Goal: Information Seeking & Learning: Check status

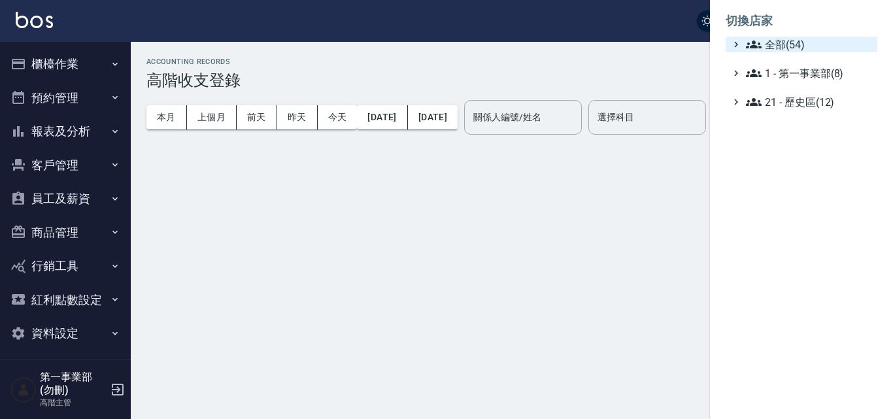
click at [797, 40] on span "全部(54)" at bounding box center [809, 45] width 126 height 16
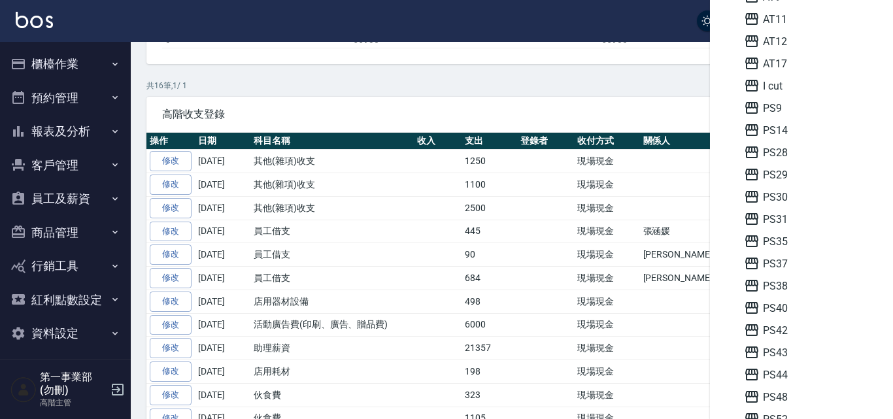
scroll to position [261, 0]
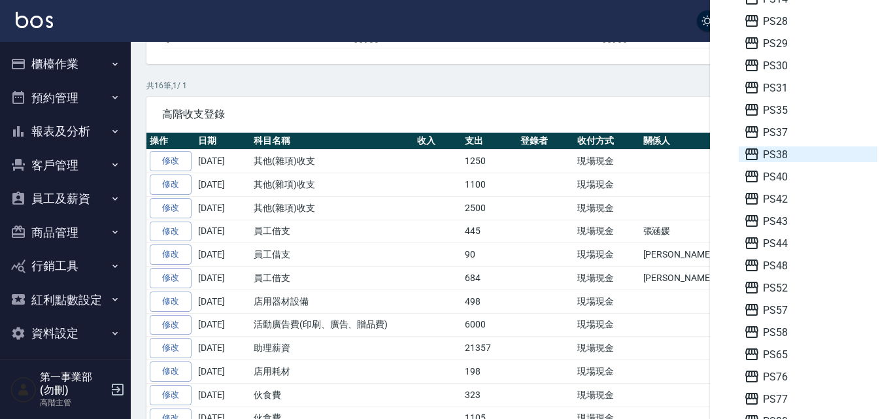
click at [752, 156] on icon at bounding box center [752, 154] width 16 height 16
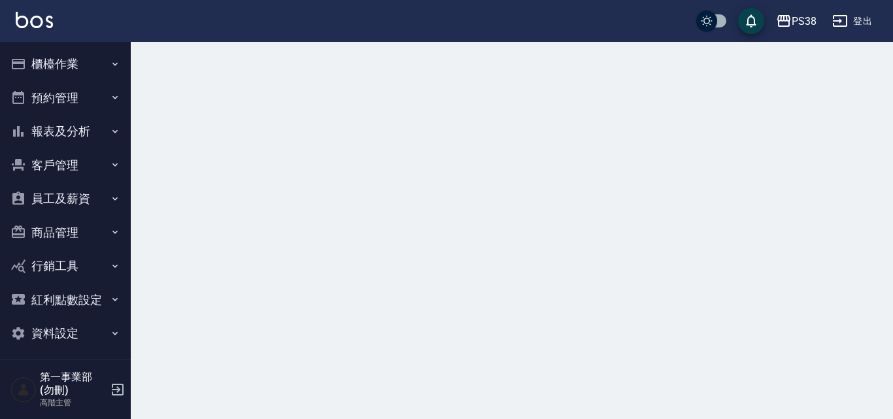
click at [88, 201] on button "員工及薪資" at bounding box center [65, 199] width 120 height 34
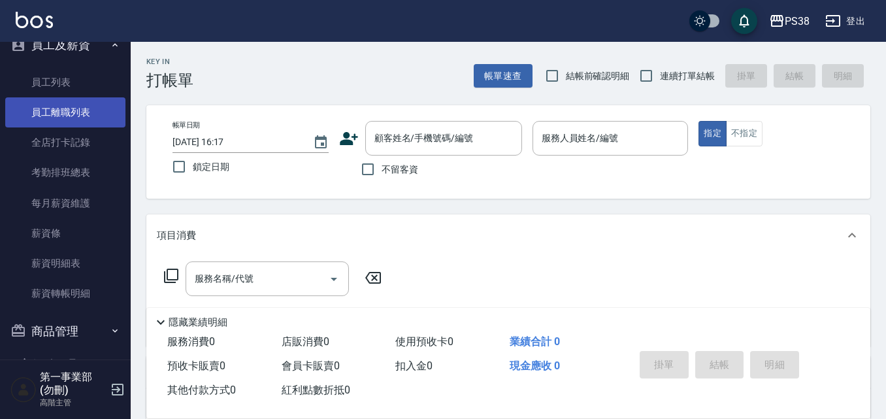
scroll to position [128, 0]
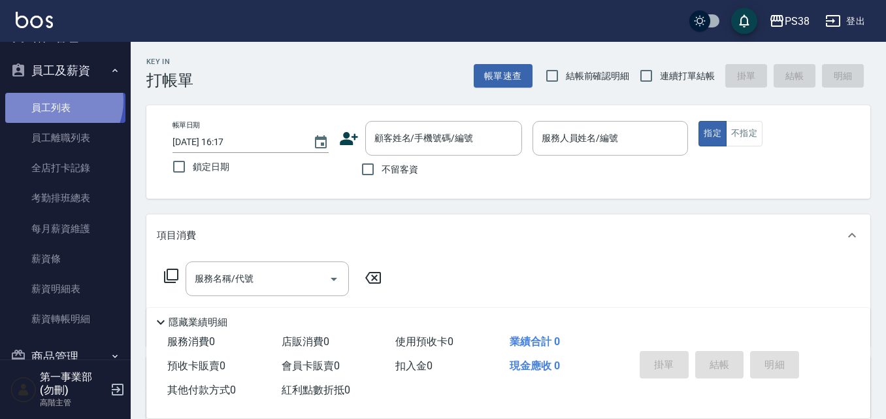
click at [56, 101] on link "員工列表" at bounding box center [65, 108] width 120 height 30
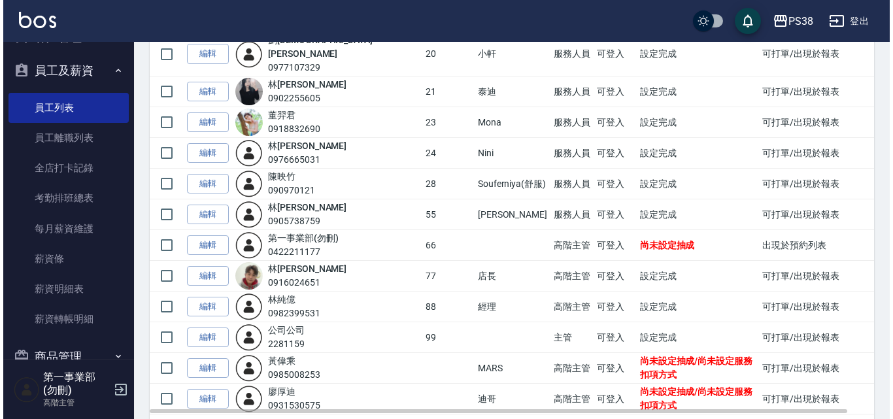
scroll to position [523, 0]
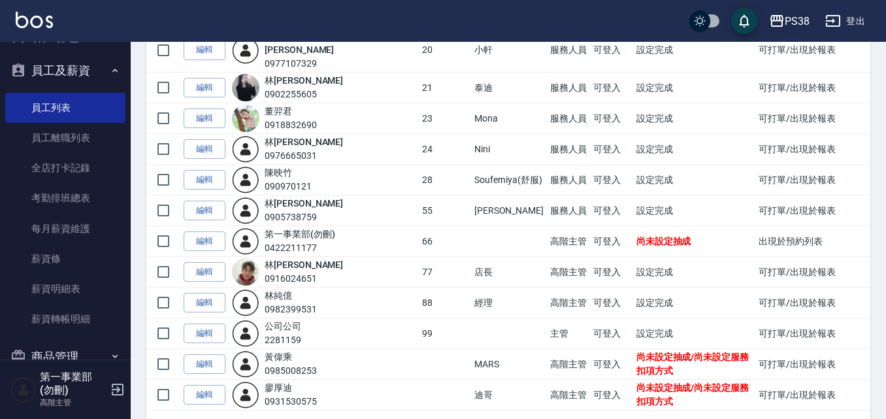
click at [791, 25] on div "PS38" at bounding box center [797, 21] width 25 height 16
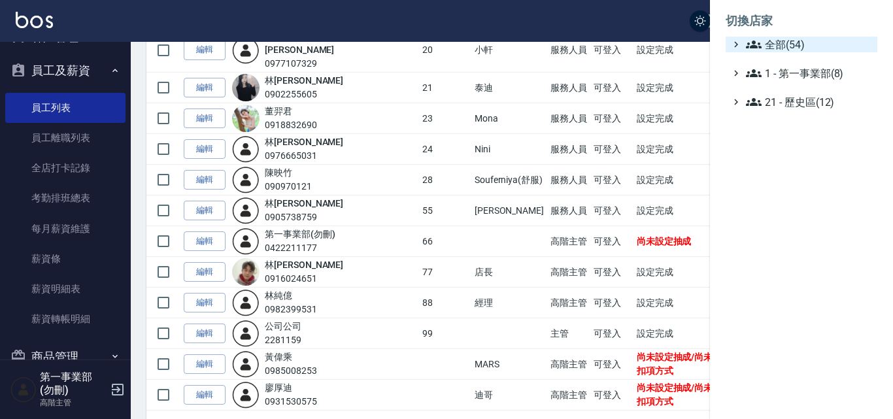
click at [785, 42] on span "全部(54)" at bounding box center [809, 45] width 126 height 16
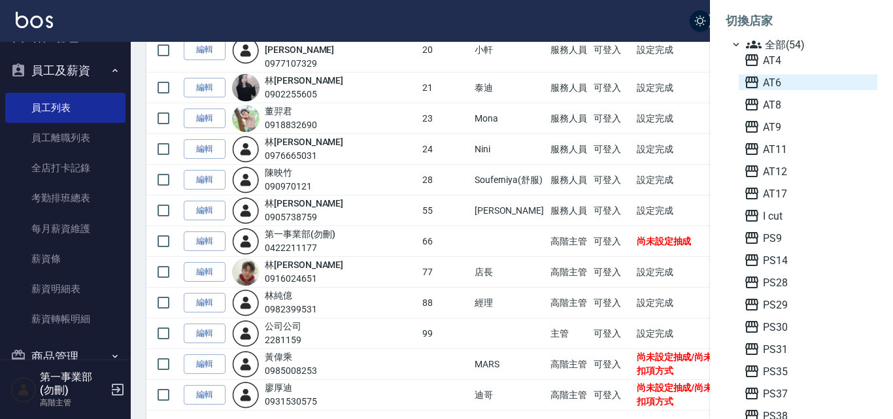
click at [774, 87] on span "AT6" at bounding box center [808, 82] width 128 height 16
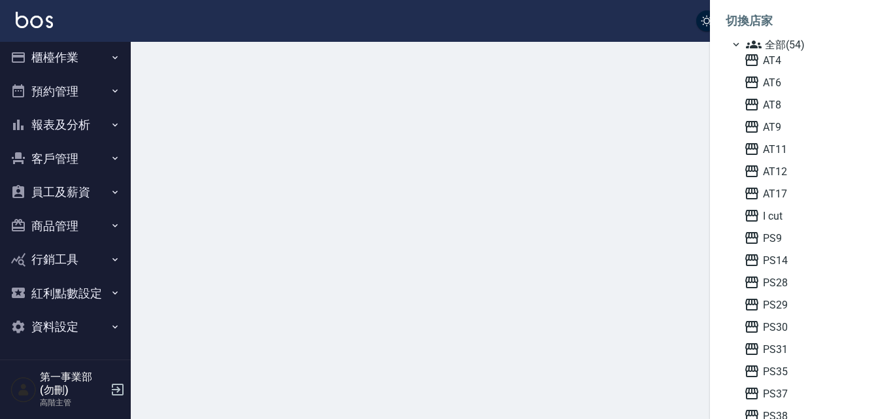
scroll to position [7, 0]
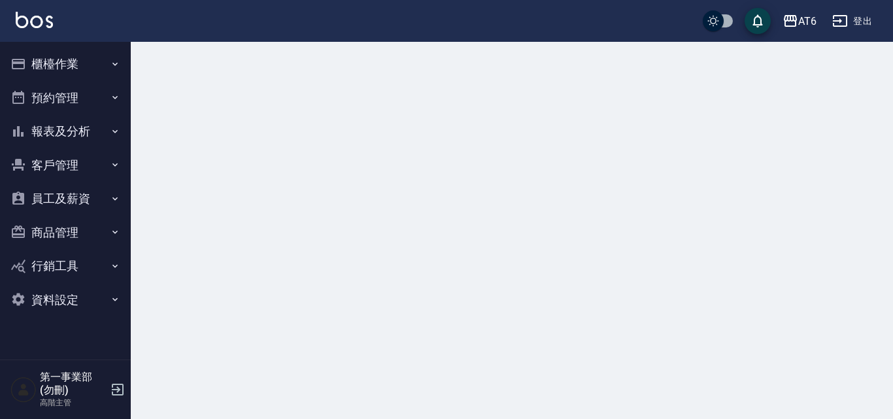
click at [80, 59] on button "櫃檯作業" at bounding box center [65, 64] width 120 height 34
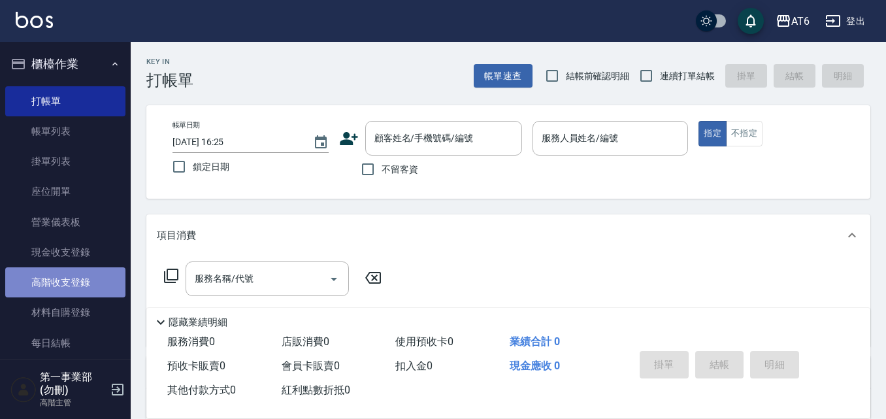
click at [73, 290] on link "高階收支登錄" at bounding box center [65, 282] width 120 height 30
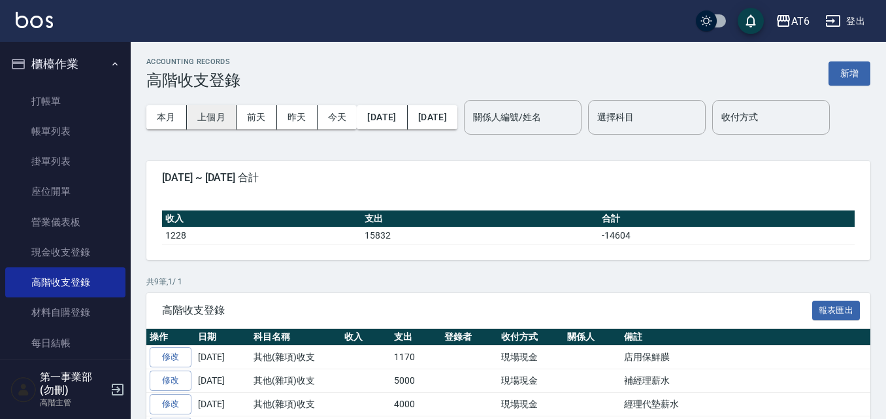
click at [205, 112] on button "上個月" at bounding box center [212, 117] width 50 height 24
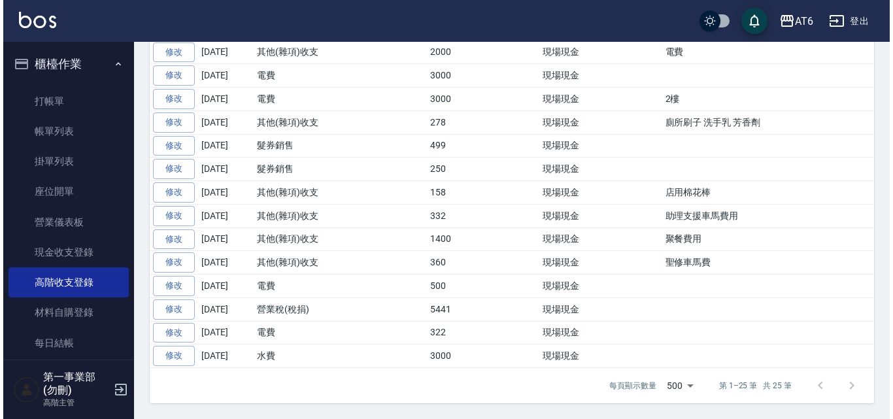
scroll to position [603, 0]
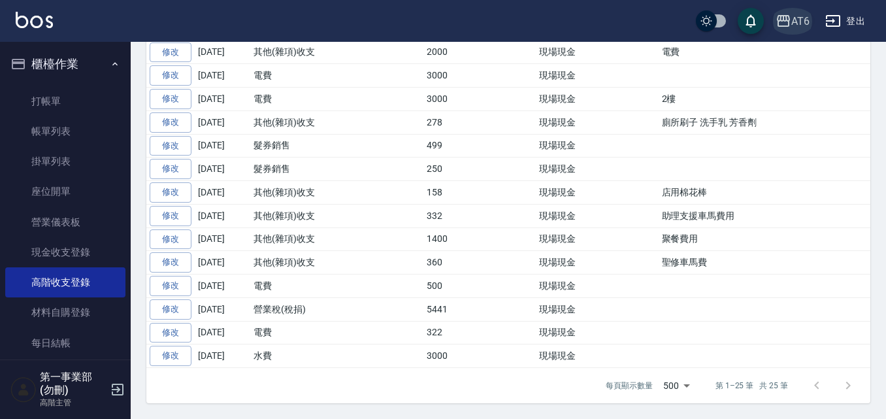
click at [799, 29] on div "AT6" at bounding box center [800, 21] width 18 height 16
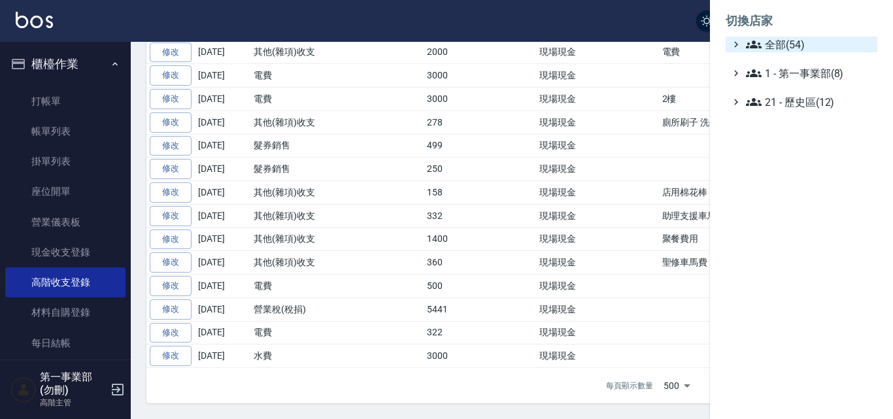
click at [804, 46] on span "全部(54)" at bounding box center [809, 45] width 126 height 16
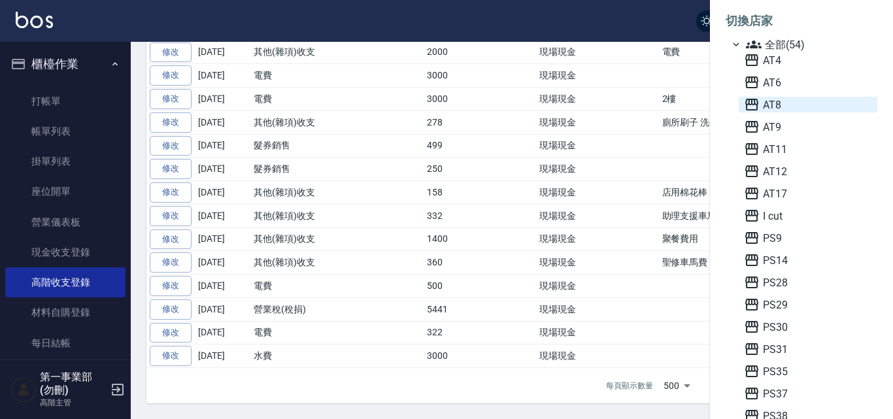
click at [756, 108] on icon at bounding box center [752, 105] width 16 height 16
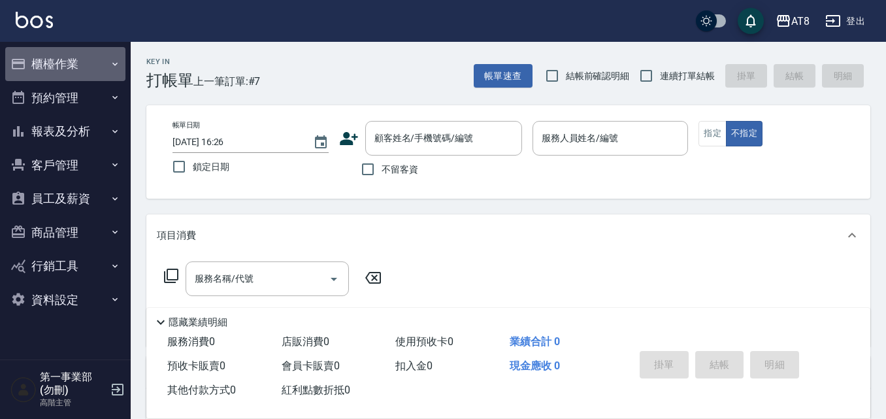
click at [84, 68] on button "櫃檯作業" at bounding box center [65, 64] width 120 height 34
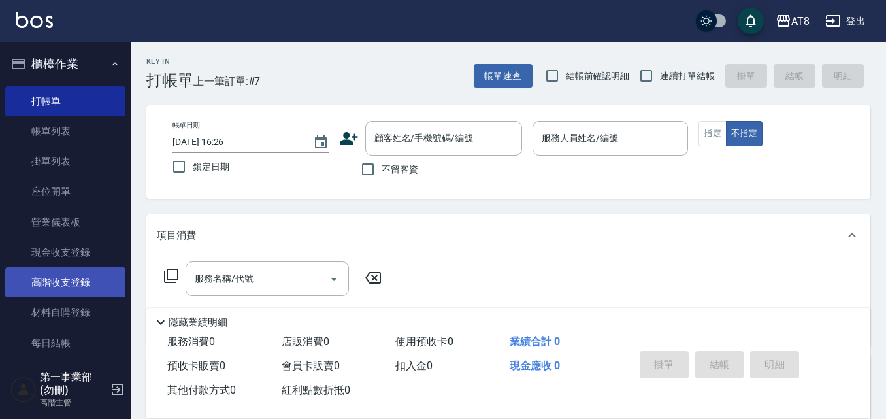
click at [98, 274] on link "高階收支登錄" at bounding box center [65, 282] width 120 height 30
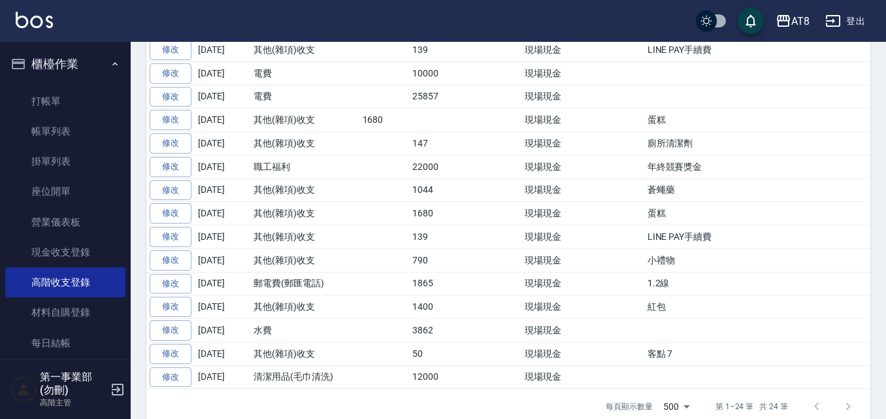
scroll to position [523, 0]
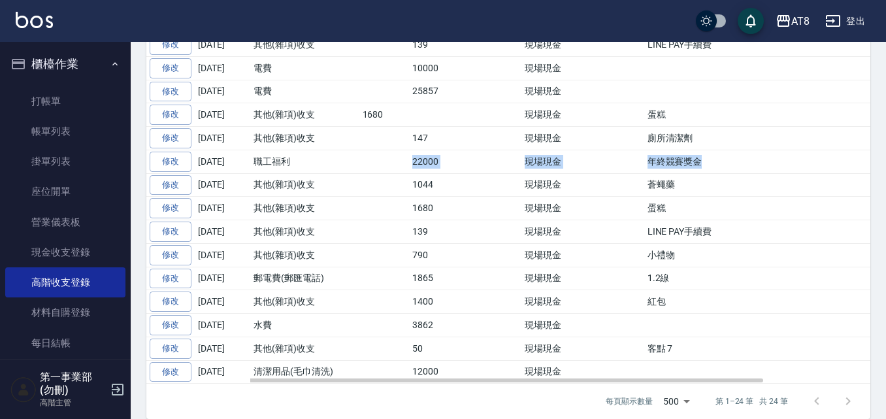
drag, startPoint x: 391, startPoint y: 205, endPoint x: 716, endPoint y: 198, distance: 324.8
click at [716, 173] on tr "修改 2025-09-06 職工福利 22000 現場現金 年終競賽獎金" at bounding box center [571, 162] width 850 height 24
click at [716, 173] on td "年終競賽獎金" at bounding box center [820, 162] width 352 height 24
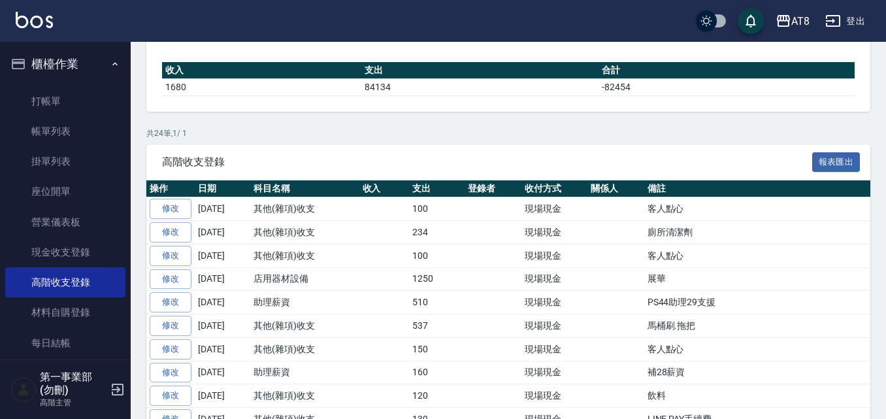
scroll to position [392, 0]
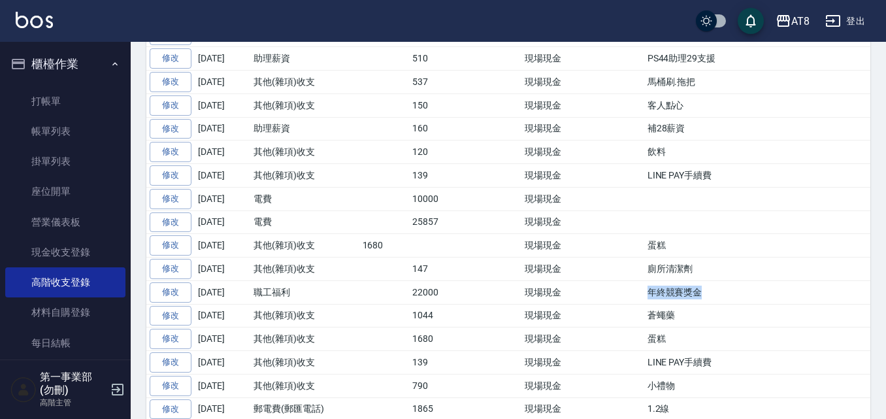
drag, startPoint x: 629, startPoint y: 332, endPoint x: 708, endPoint y: 330, distance: 79.1
click at [708, 304] on tr "修改 2025-09-06 職工福利 22000 現場現金 年終競賽獎金" at bounding box center [571, 292] width 850 height 24
click at [708, 304] on td "年終競賽獎金" at bounding box center [820, 292] width 352 height 24
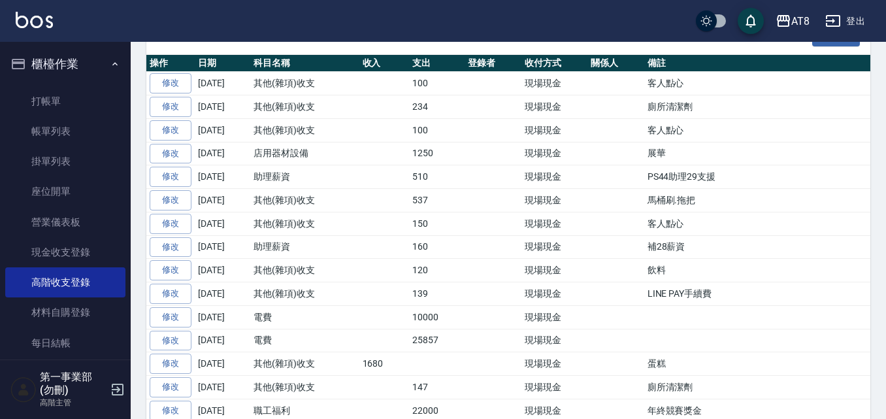
scroll to position [261, 0]
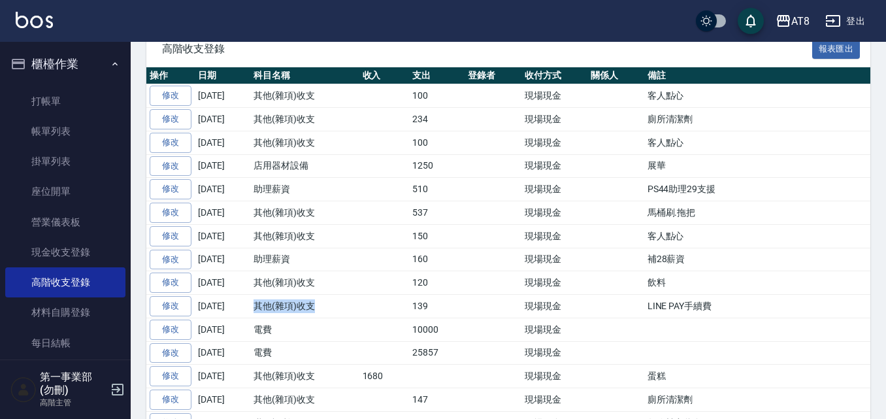
drag, startPoint x: 257, startPoint y: 349, endPoint x: 316, endPoint y: 352, distance: 58.9
click at [316, 318] on td "其他(雜項)收支" at bounding box center [304, 307] width 109 height 24
click at [314, 318] on td "其他(雜項)收支" at bounding box center [304, 307] width 109 height 24
drag, startPoint x: 313, startPoint y: 322, endPoint x: 247, endPoint y: 323, distance: 66.0
click at [247, 295] on tr "修改 2025-09-11 其他(雜項)收支 120 現場現金 飲料" at bounding box center [571, 283] width 850 height 24
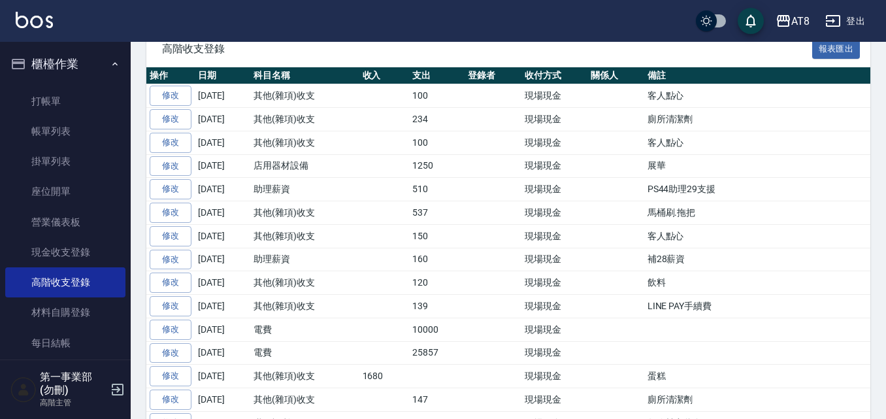
click at [260, 295] on td "其他(雜項)收支" at bounding box center [304, 283] width 109 height 24
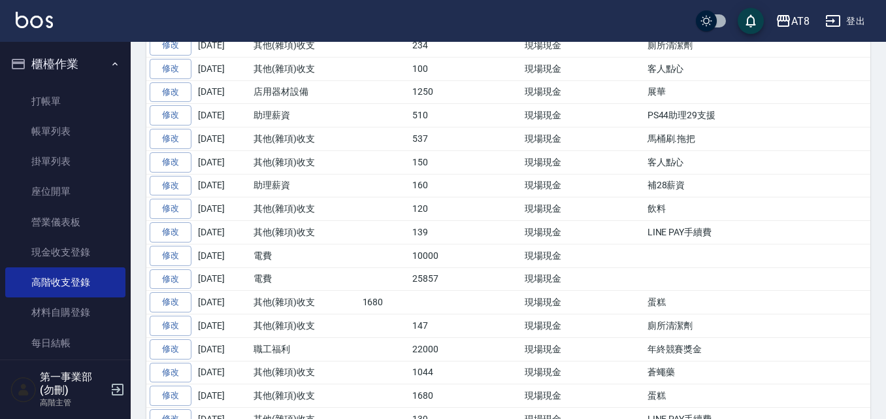
scroll to position [392, 0]
